Goal: Understand process/instructions: Learn how to perform a task or action

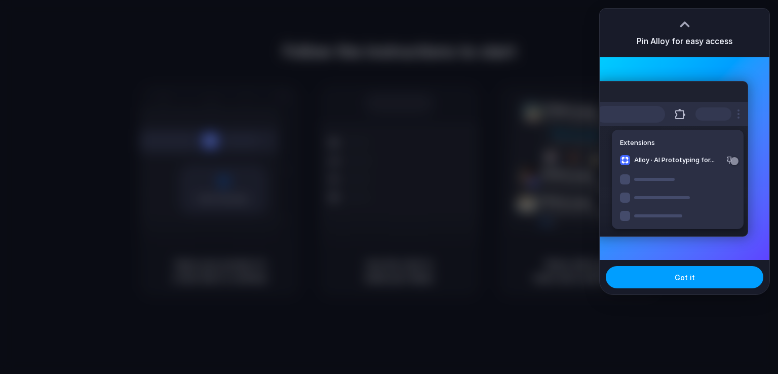
click at [687, 275] on span "Got it" at bounding box center [685, 277] width 20 height 11
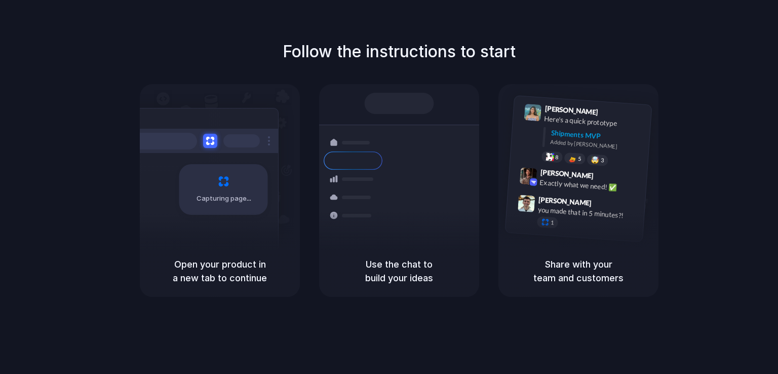
click at [511, 281] on h5 "Share with your team and customers" at bounding box center [579, 270] width 136 height 27
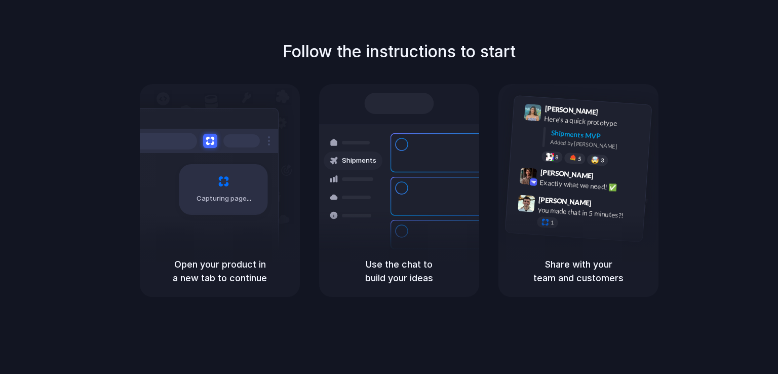
click at [595, 35] on div "Follow the instructions to start Capturing page Open your product in a new tab …" at bounding box center [399, 197] width 799 height 394
click at [666, 212] on div "Follow the instructions to start Capturing page Open your product in a new tab …" at bounding box center [399, 168] width 778 height 257
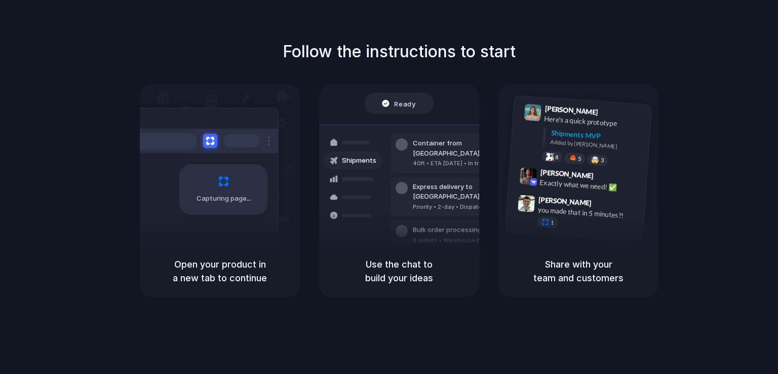
click at [389, 187] on div at bounding box center [389, 187] width 0 height 0
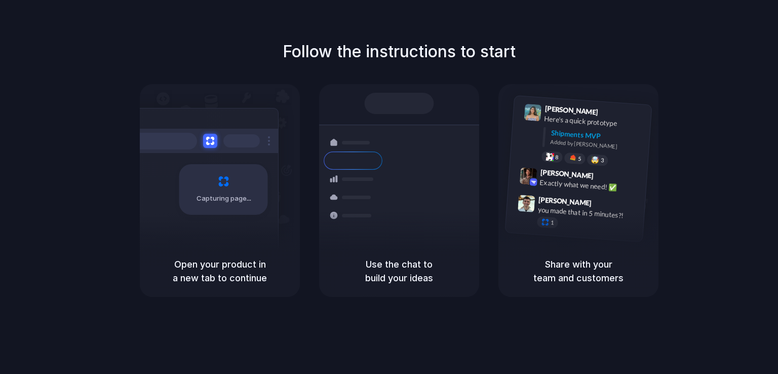
drag, startPoint x: 692, startPoint y: 1, endPoint x: 693, endPoint y: 65, distance: 64.4
click at [721, 67] on div "Follow the instructions to start Capturing page Open your product in a new tab …" at bounding box center [399, 168] width 778 height 257
click at [573, 59] on div "Follow the instructions to start Capturing page Open your product in a new tab …" at bounding box center [399, 168] width 778 height 257
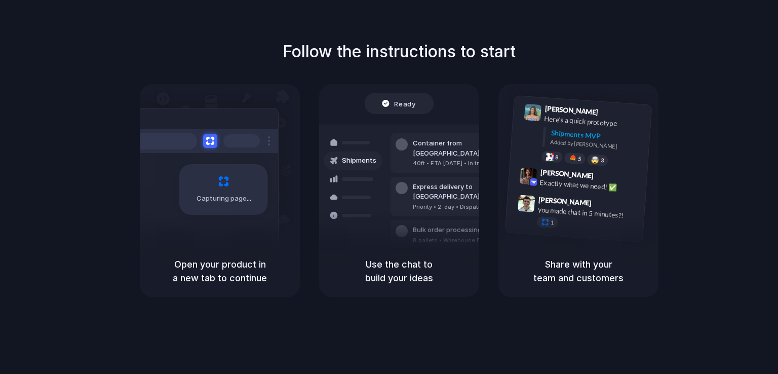
click at [389, 187] on div at bounding box center [389, 187] width 0 height 0
